Goal: Task Accomplishment & Management: Manage account settings

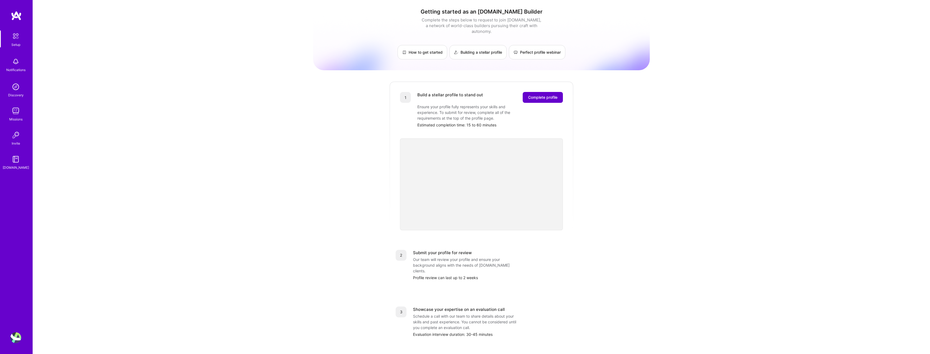
click at [549, 95] on span "Complete profile" at bounding box center [542, 97] width 29 height 5
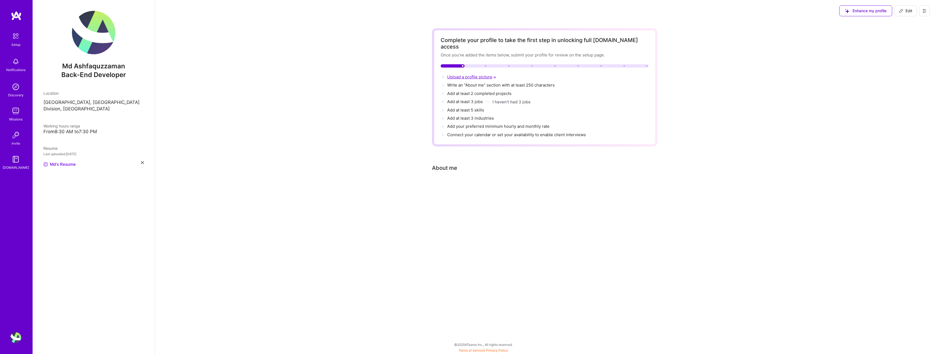
click at [465, 74] on span "Upload a profile picture →" at bounding box center [472, 76] width 50 height 5
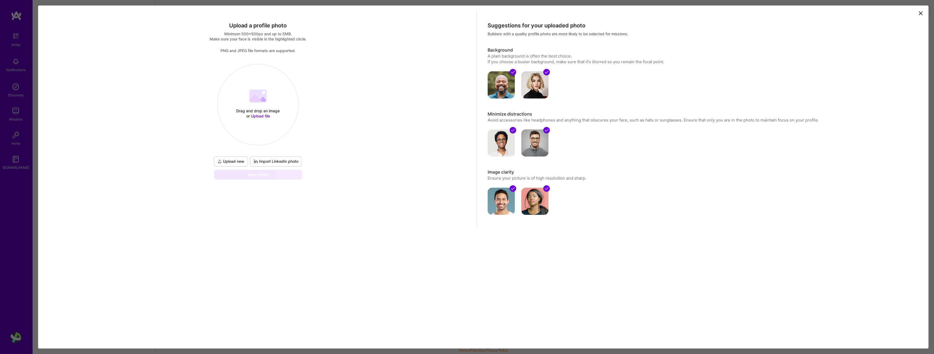
click at [258, 116] on span "Upload file" at bounding box center [260, 116] width 19 height 5
